Goal: Check status

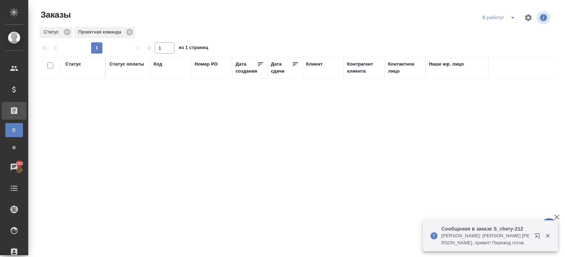
click at [510, 18] on icon "split button" at bounding box center [513, 17] width 8 height 8
click at [510, 29] on li "ПМ" at bounding box center [499, 31] width 39 height 11
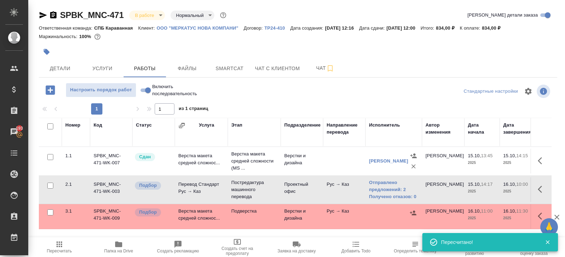
scroll to position [37, 0]
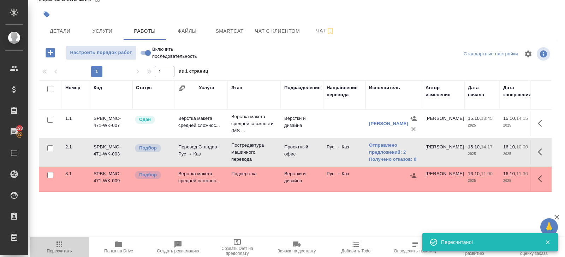
click at [61, 243] on icon "button" at bounding box center [59, 244] width 8 height 8
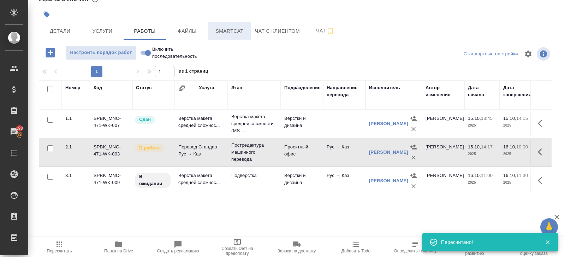
click at [235, 30] on span "Smartcat" at bounding box center [230, 31] width 34 height 9
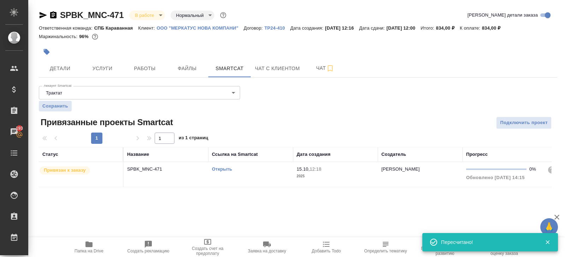
click at [216, 168] on link "Открыть" at bounding box center [222, 169] width 20 height 5
click at [144, 66] on span "Работы" at bounding box center [145, 68] width 34 height 9
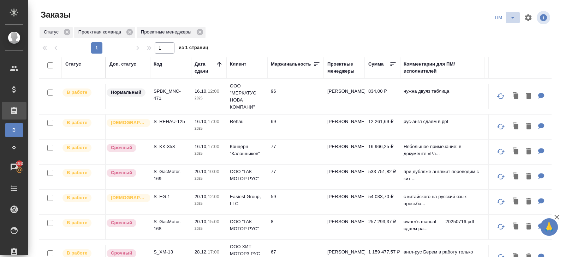
click at [518, 17] on button "split button" at bounding box center [513, 17] width 14 height 11
click at [510, 33] on li "В работу!" at bounding box center [506, 31] width 36 height 11
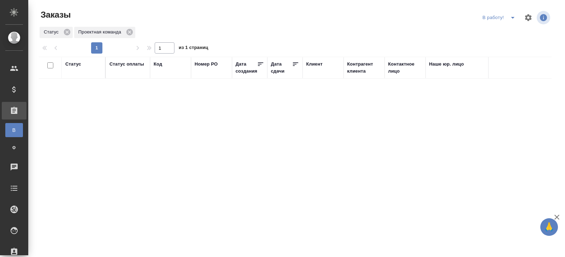
click at [512, 18] on icon "split button" at bounding box center [513, 18] width 4 height 2
click at [508, 29] on li "ПМ" at bounding box center [499, 31] width 39 height 11
